Goal: Transaction & Acquisition: Purchase product/service

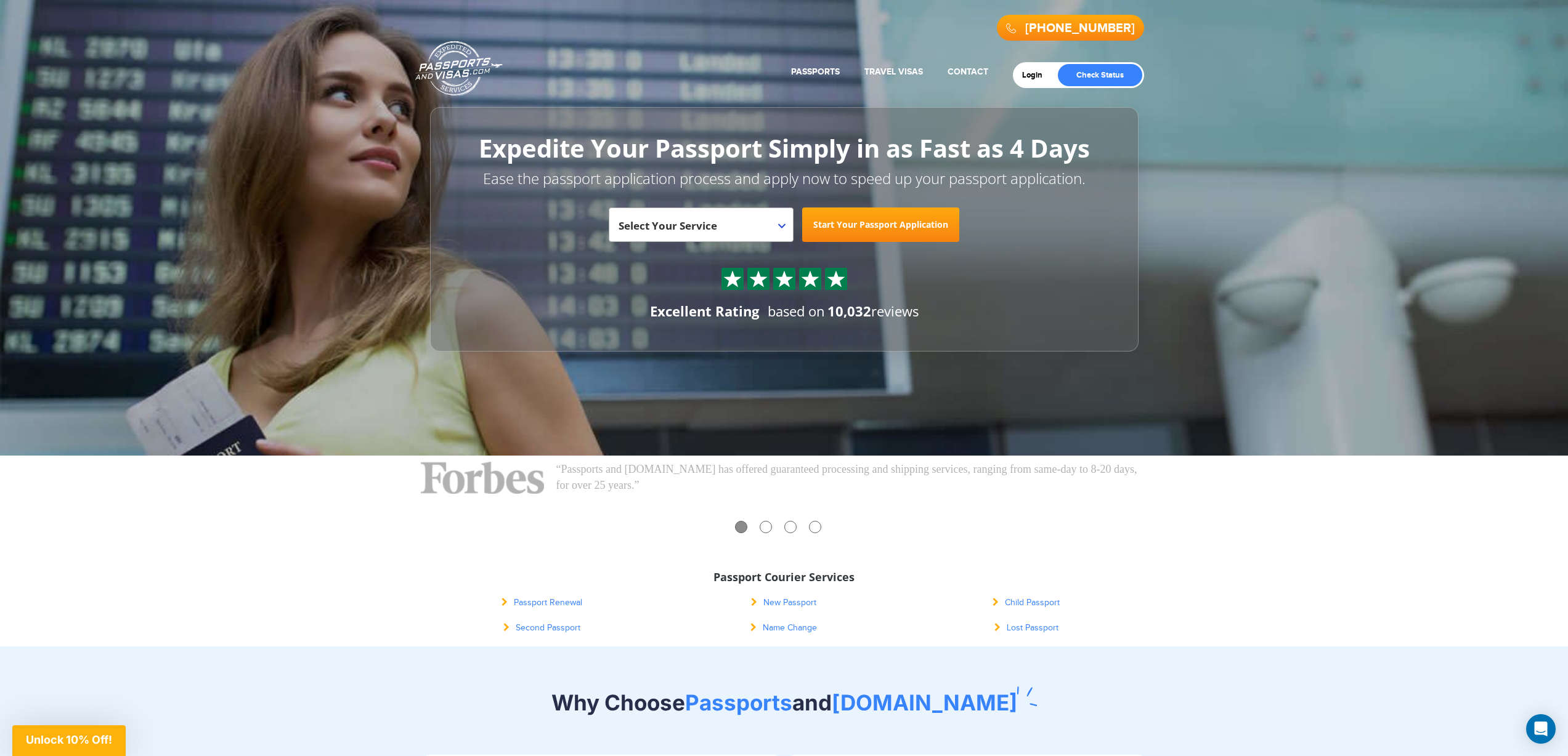
click at [1142, 555] on div "“Visitors to Passports and Visas.com find out immediately if they need a passpo…" at bounding box center [784, 551] width 740 height 191
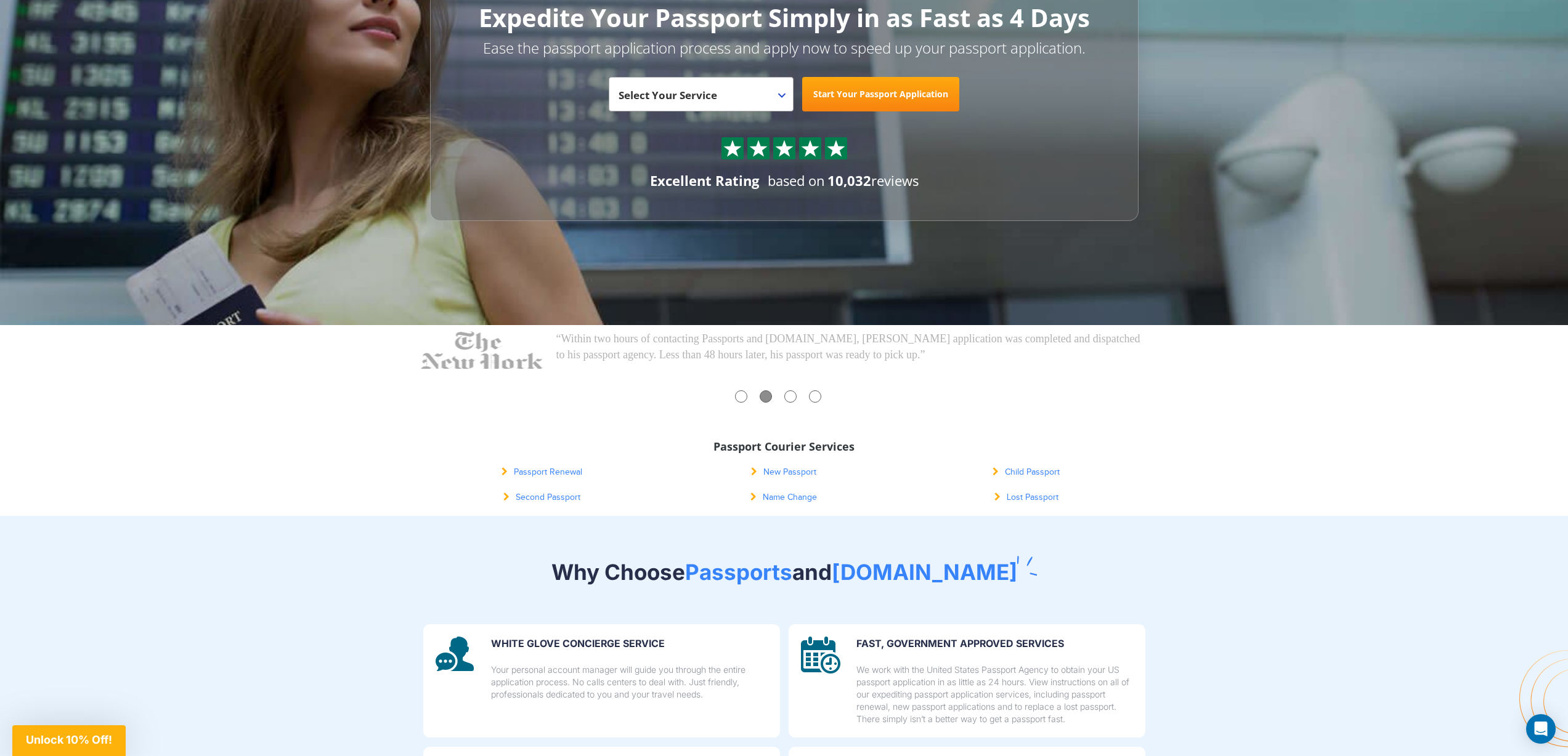
scroll to position [432, 0]
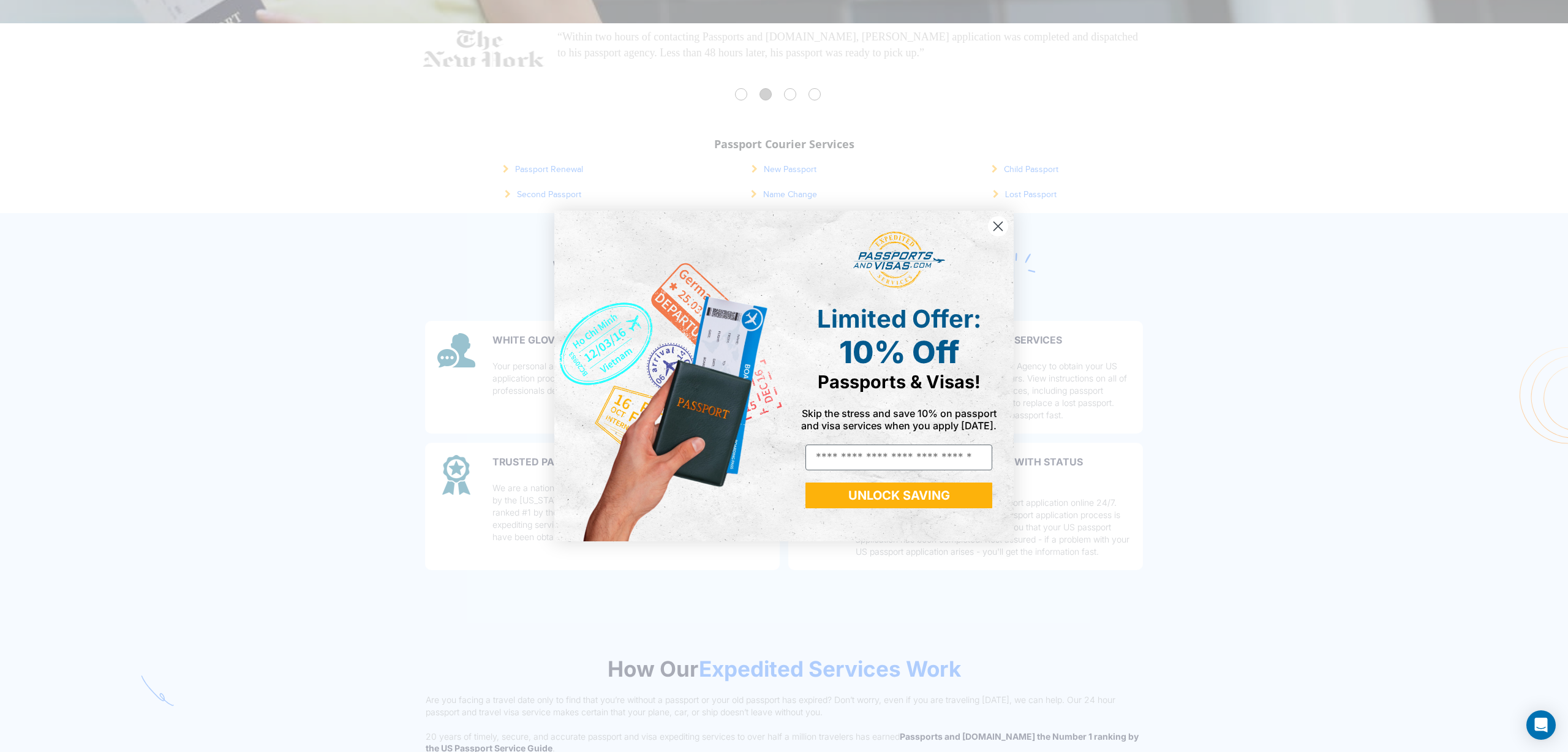
click at [1002, 227] on circle "Close dialog" at bounding box center [997, 226] width 20 height 20
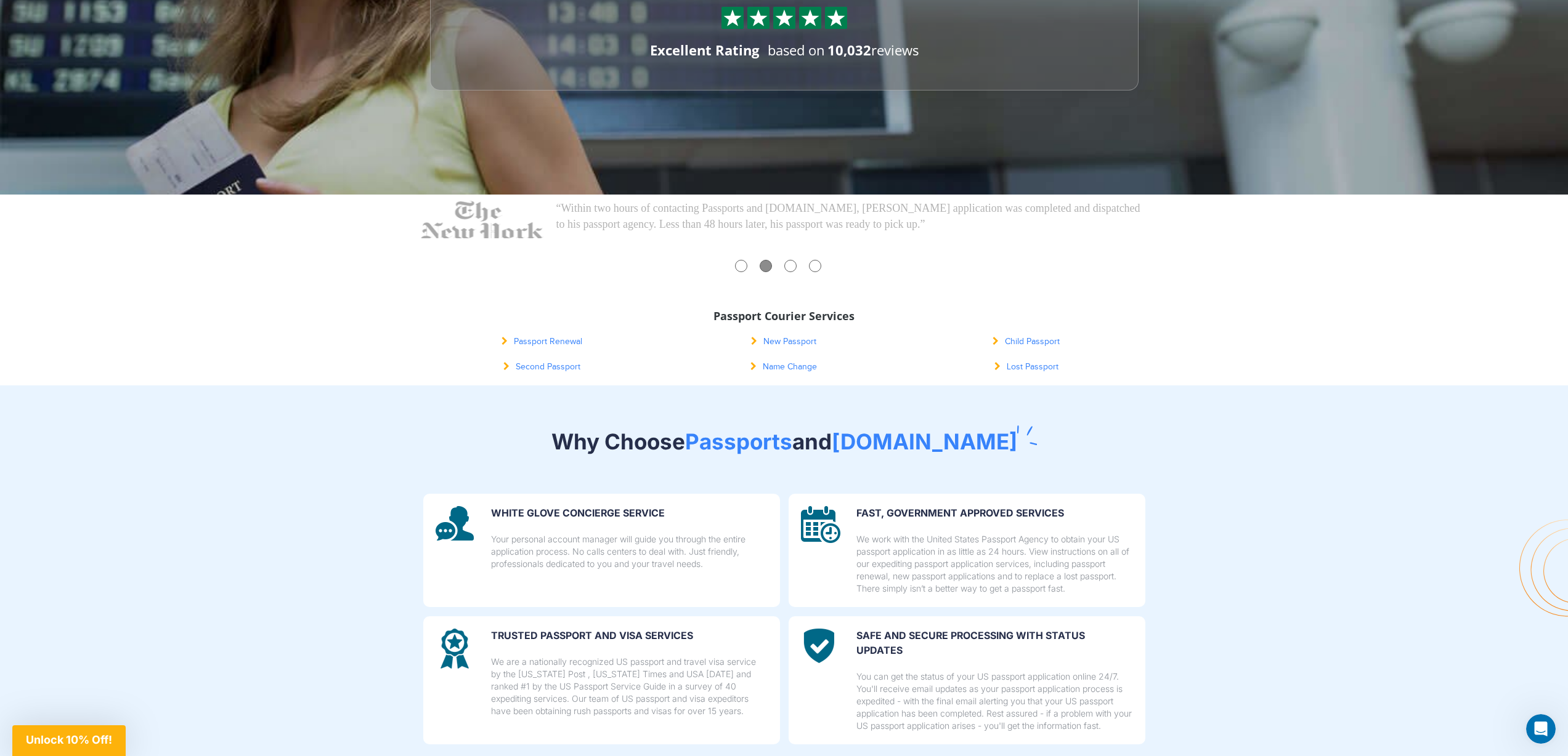
scroll to position [0, 0]
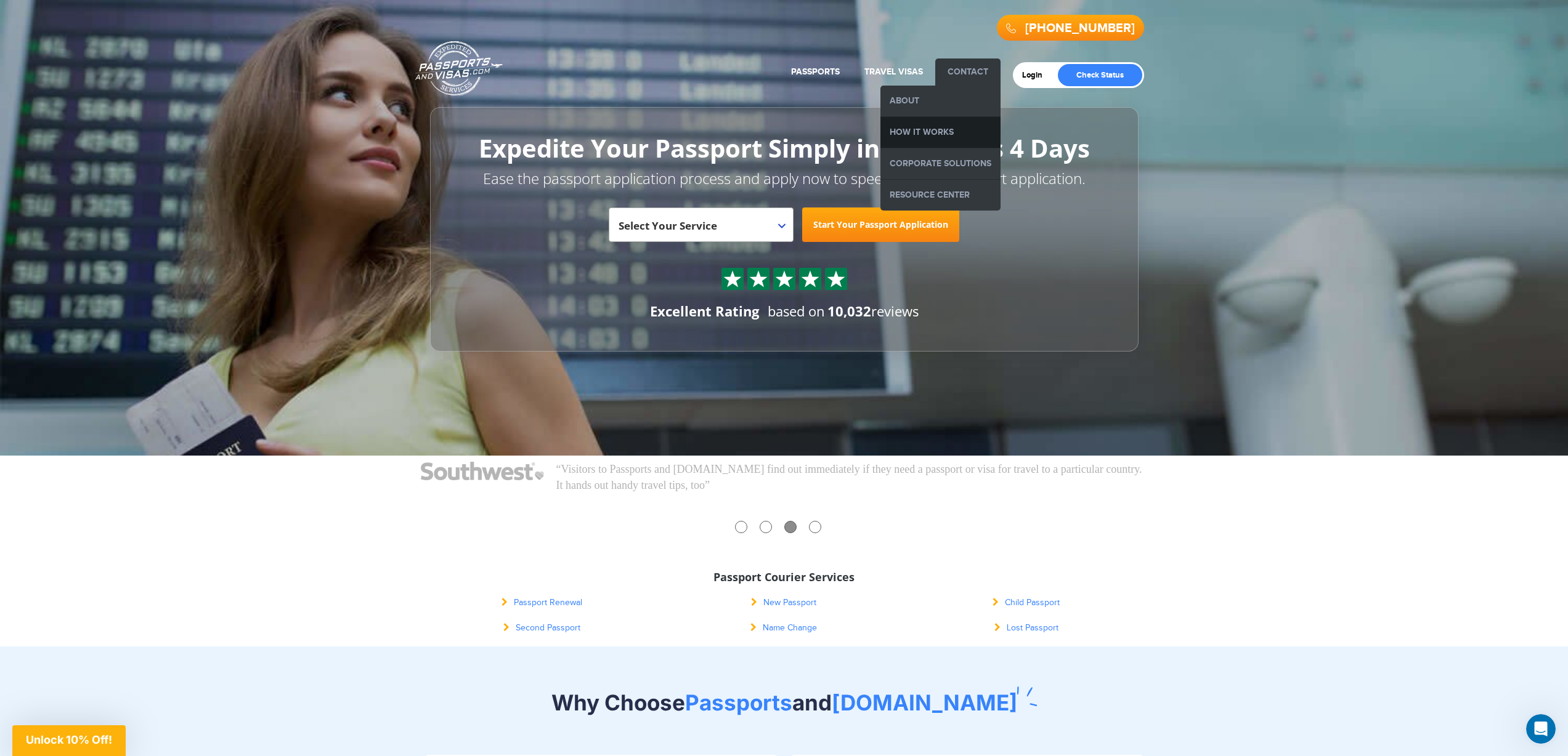
click at [944, 126] on link "How it Works" at bounding box center [940, 132] width 120 height 31
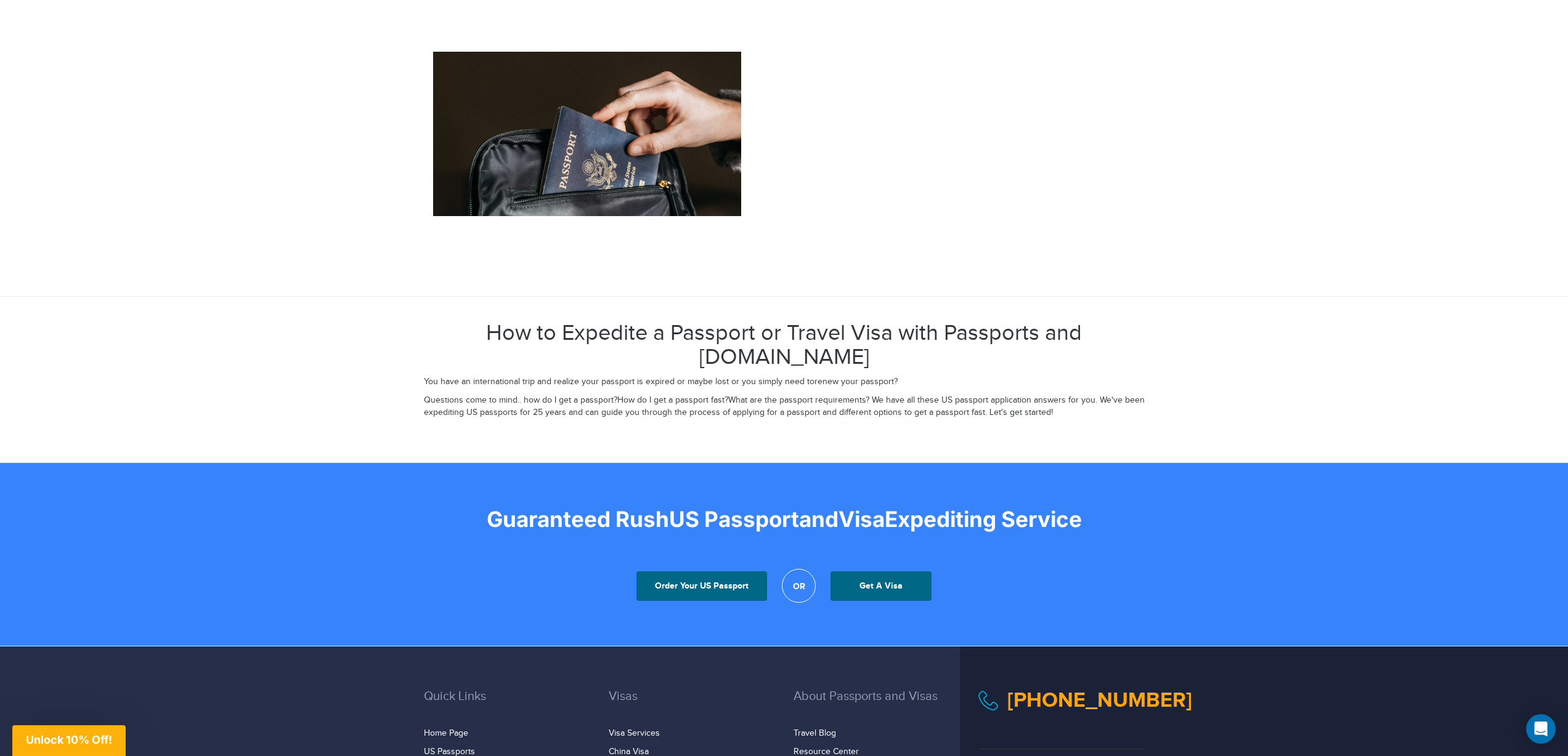
scroll to position [2079, 0]
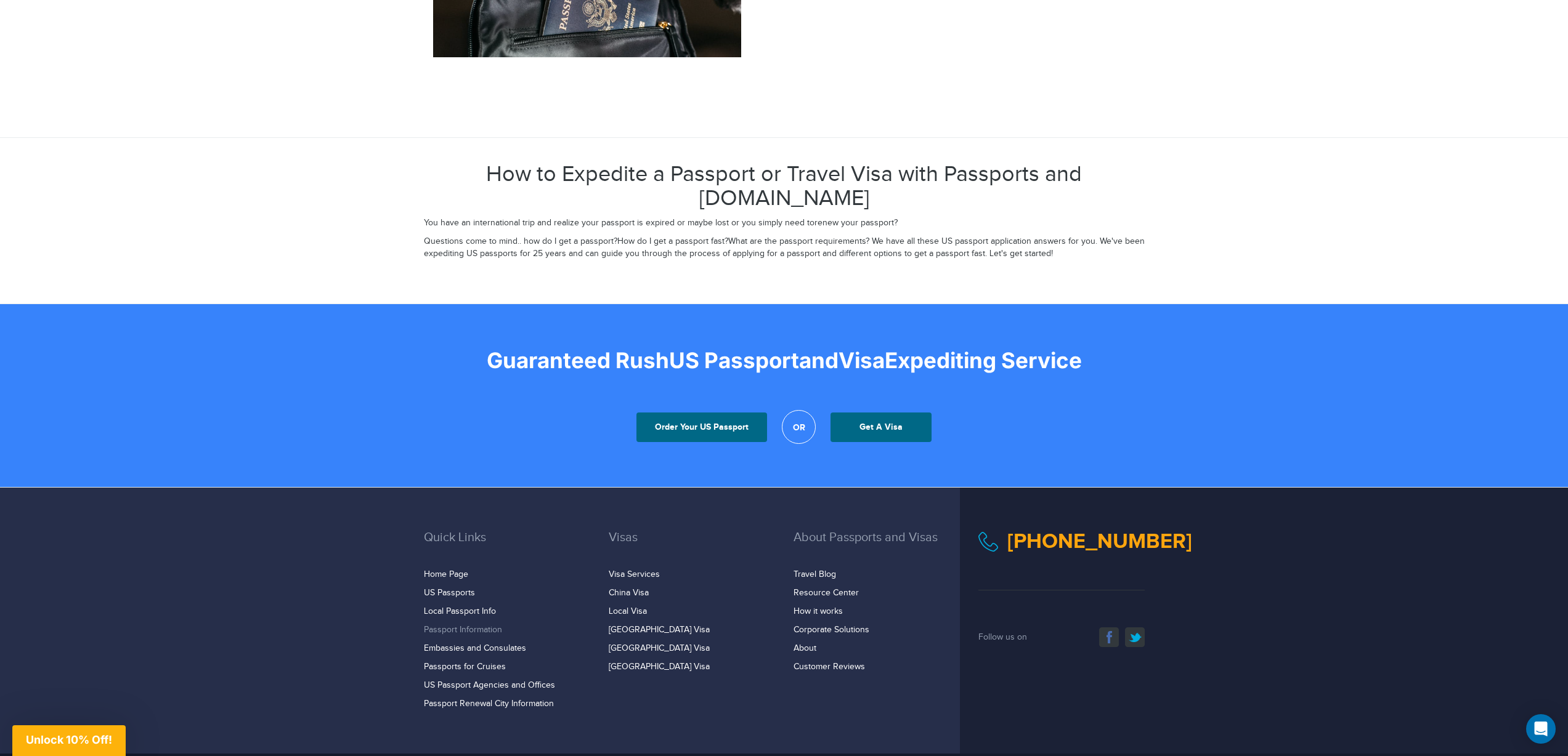
click at [455, 625] on link "Passport Information" at bounding box center [463, 630] width 78 height 10
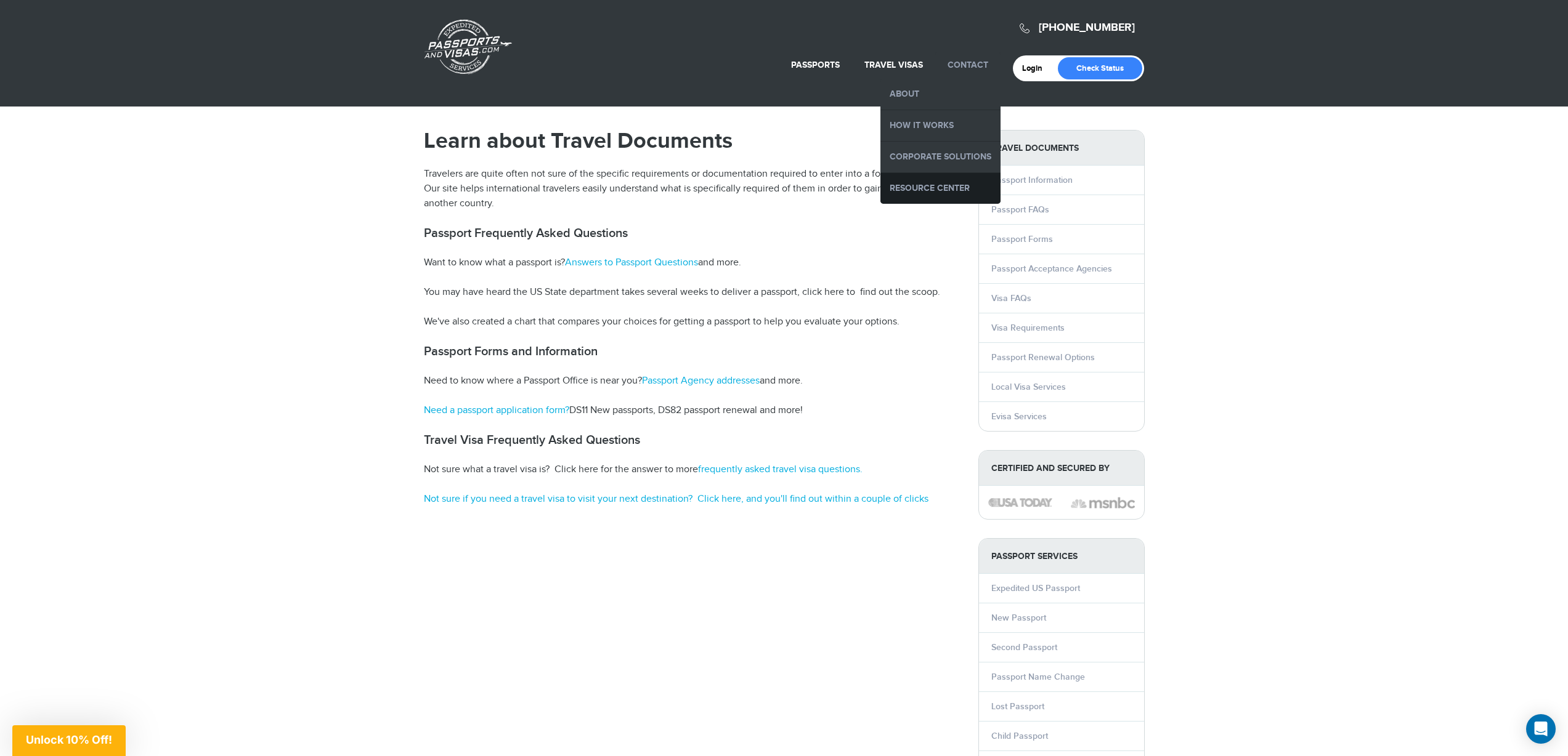
click at [931, 181] on link "Resource Center" at bounding box center [940, 187] width 120 height 31
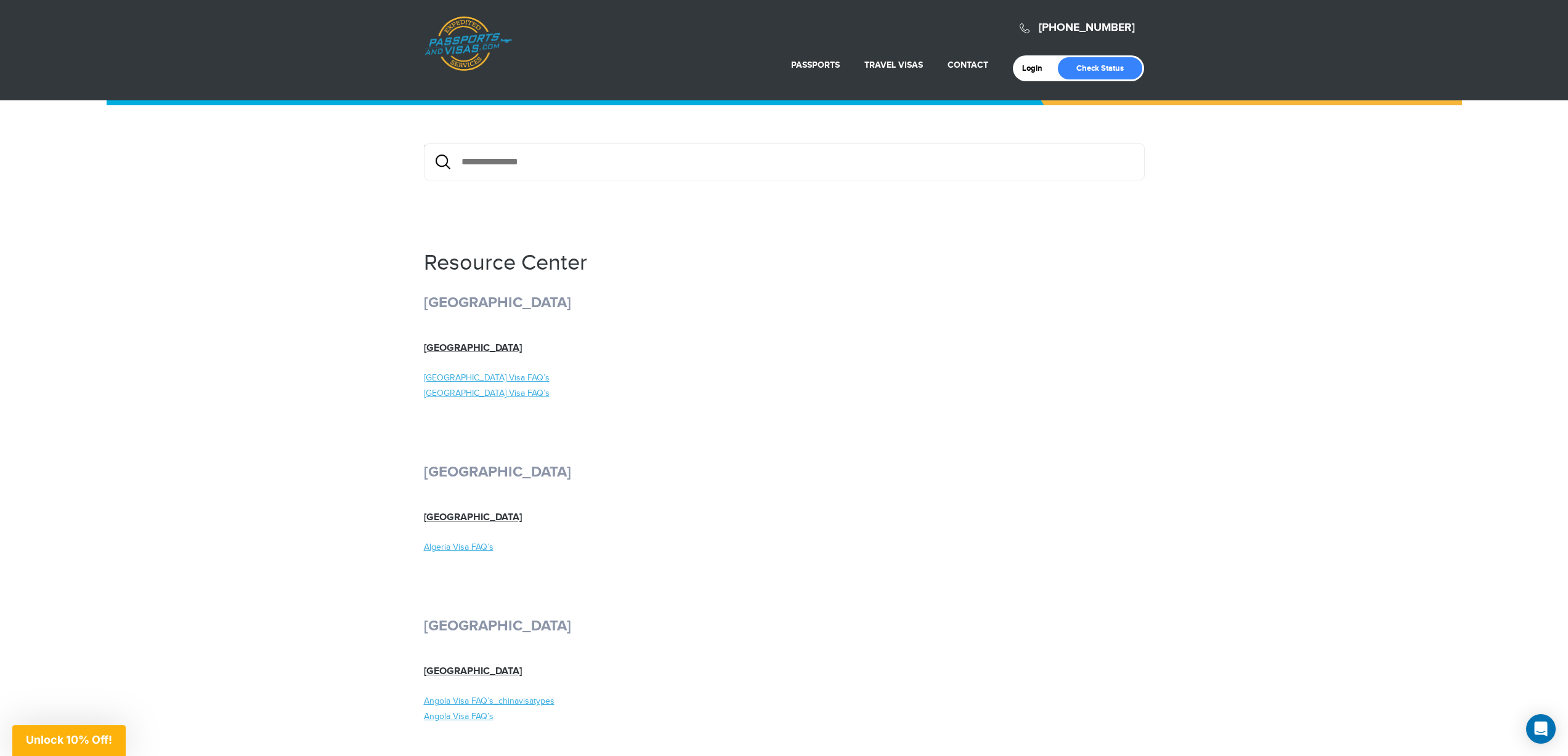
click at [477, 47] on link "Passports & [DOMAIN_NAME]" at bounding box center [468, 44] width 87 height 56
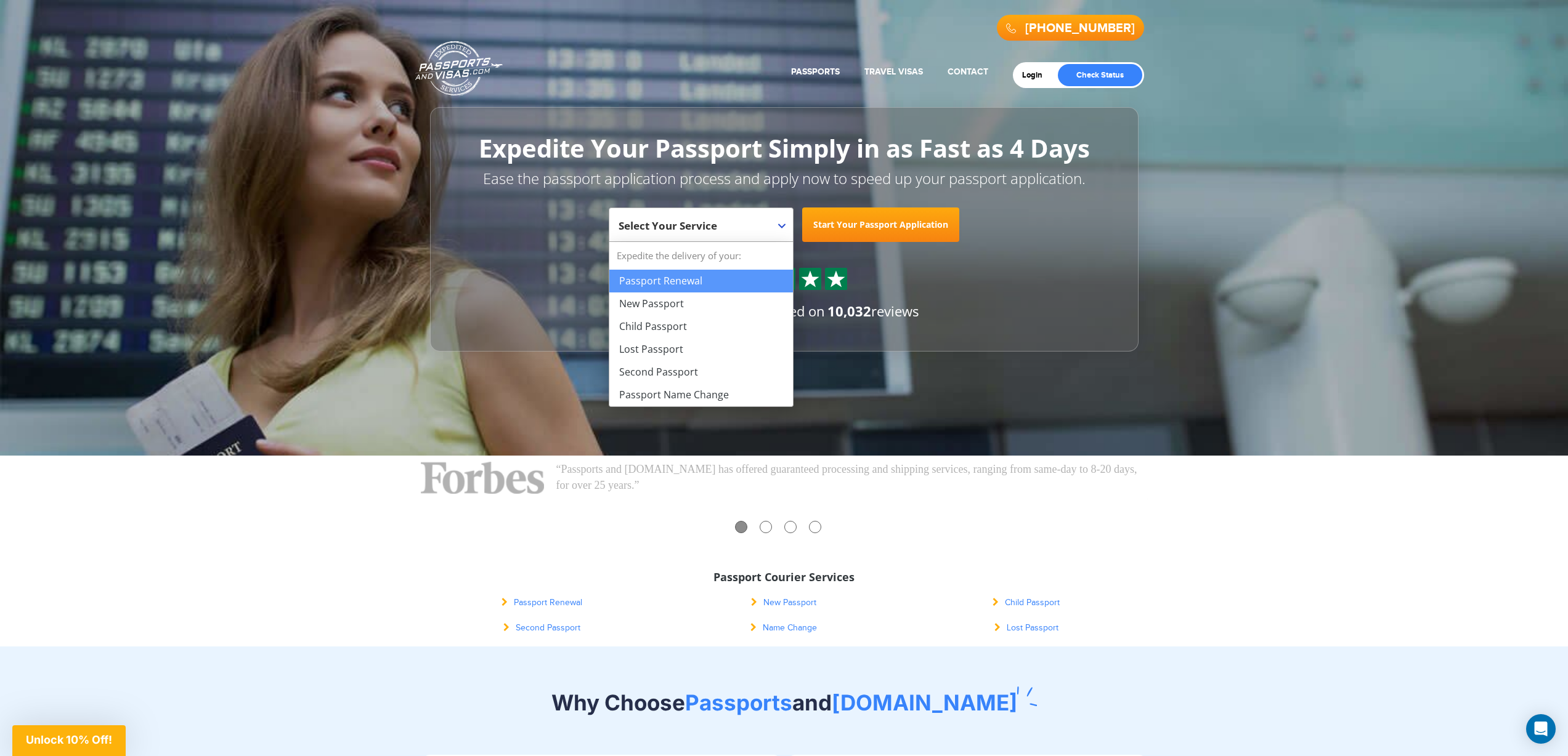
click at [775, 228] on span "Select Your Service" at bounding box center [699, 230] width 162 height 35
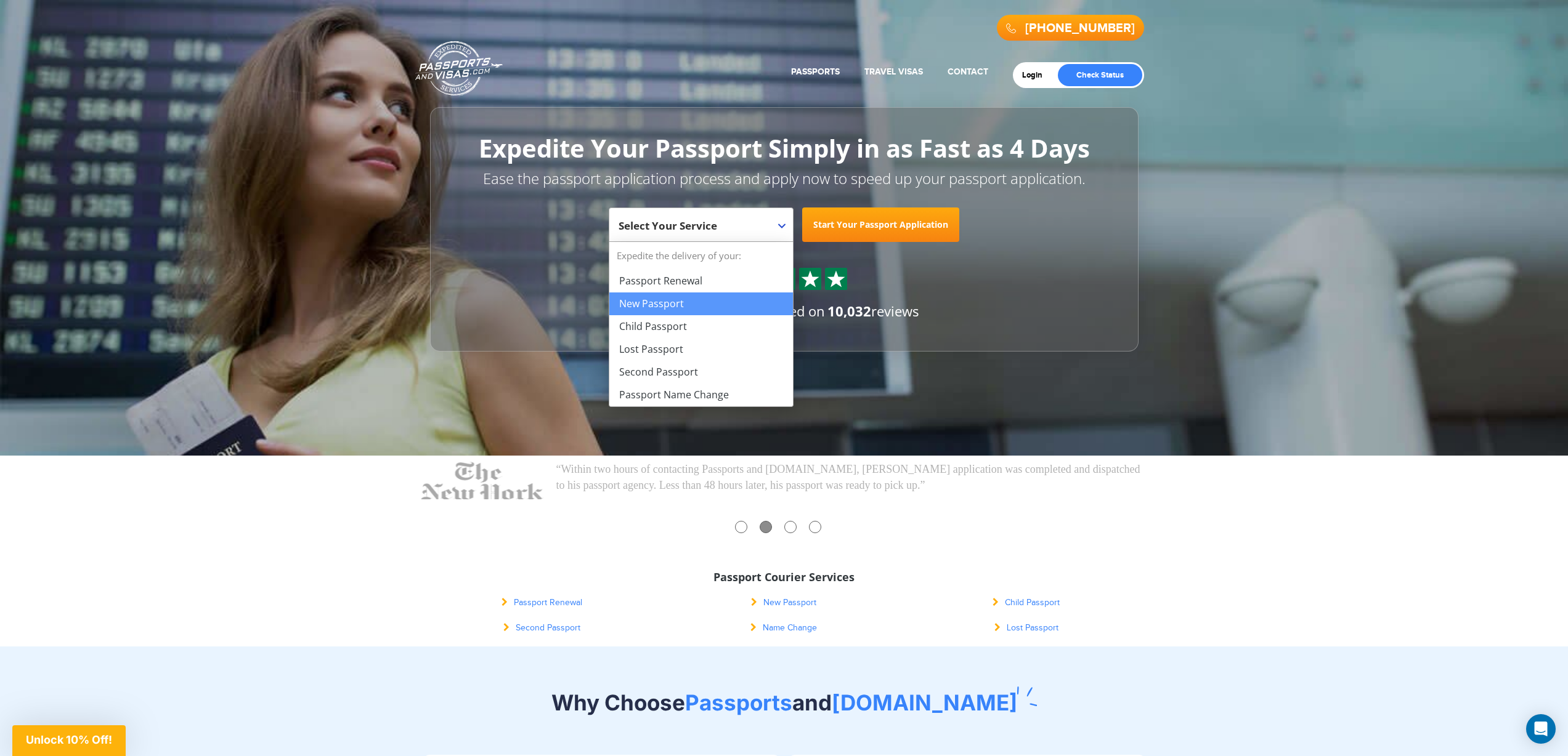
select select "**********"
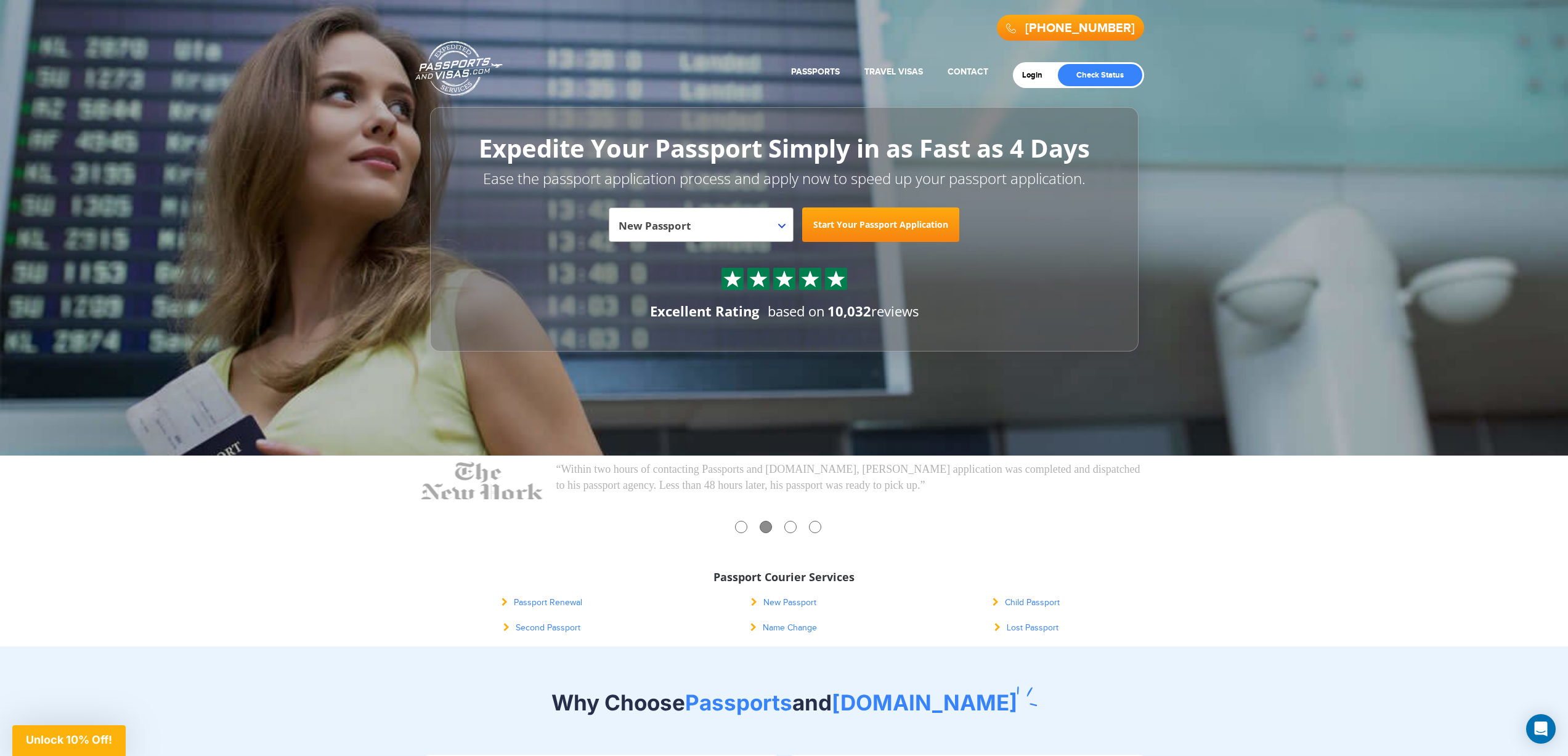
click at [844, 230] on link "Start Your Passport Application" at bounding box center [881, 225] width 157 height 35
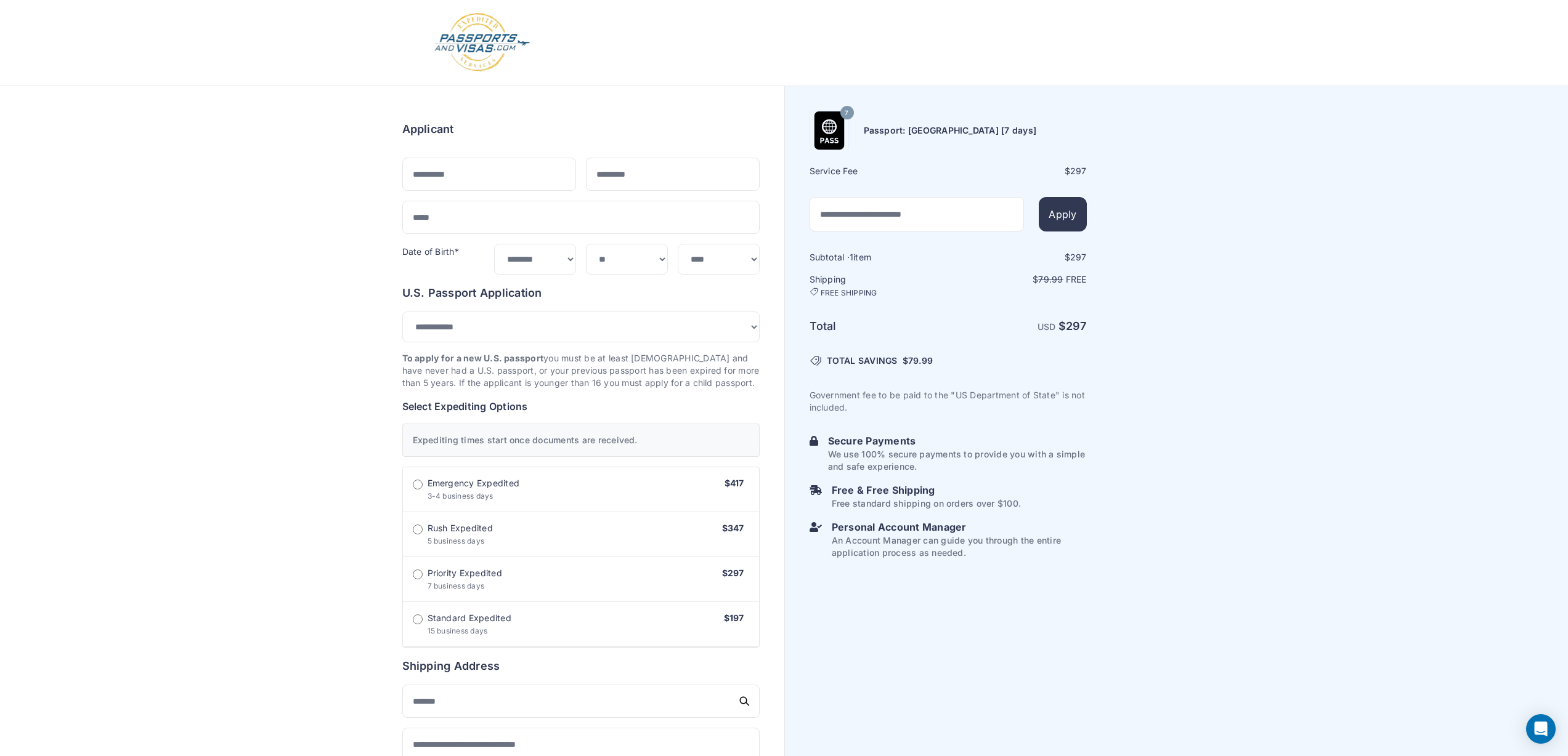
select select "***"
